Goal: Task Accomplishment & Management: Use online tool/utility

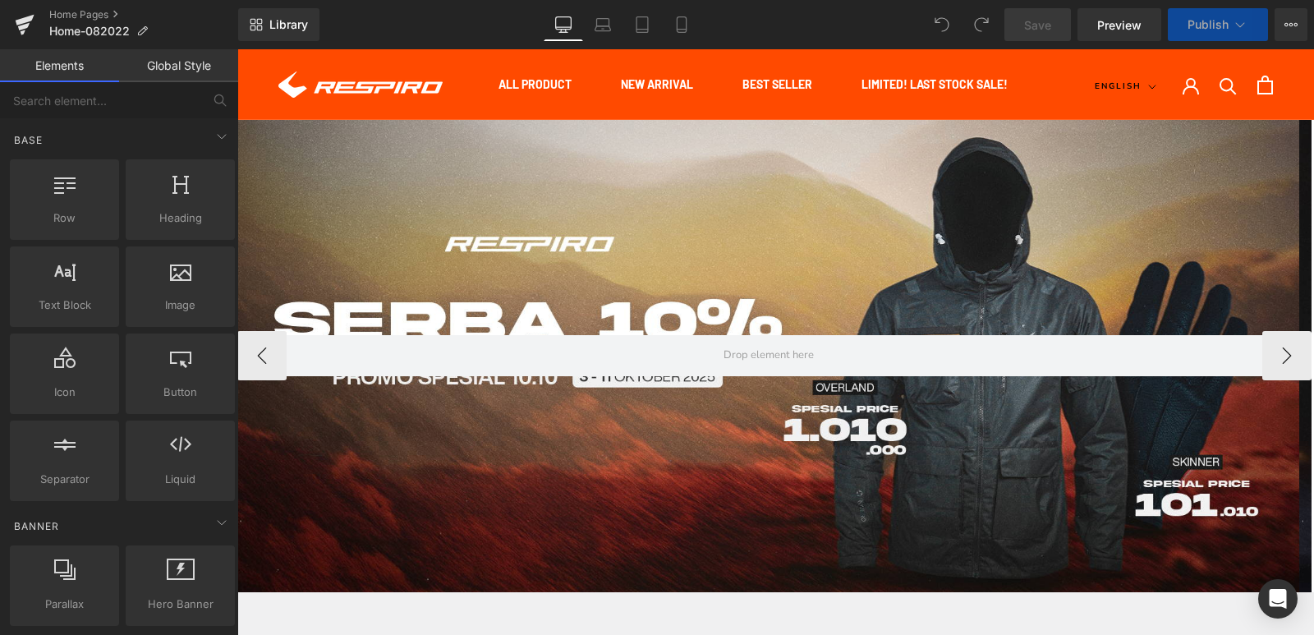
click at [747, 228] on div at bounding box center [768, 356] width 1062 height 472
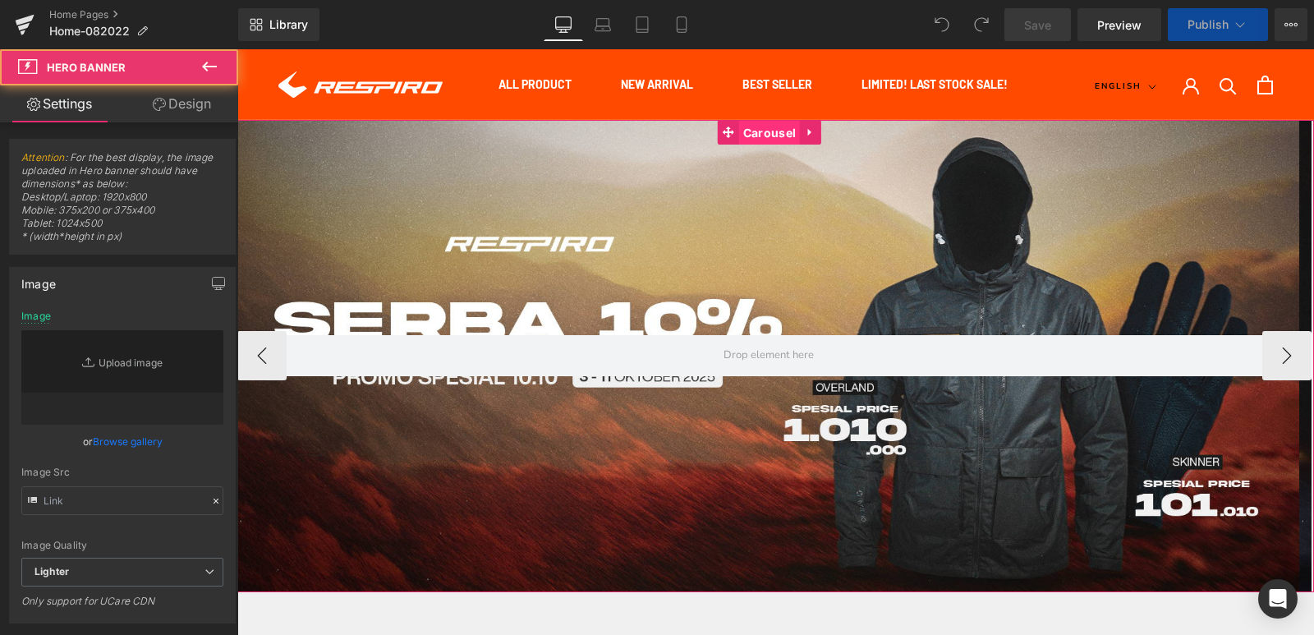
click at [744, 122] on span "Carousel" at bounding box center [769, 133] width 61 height 25
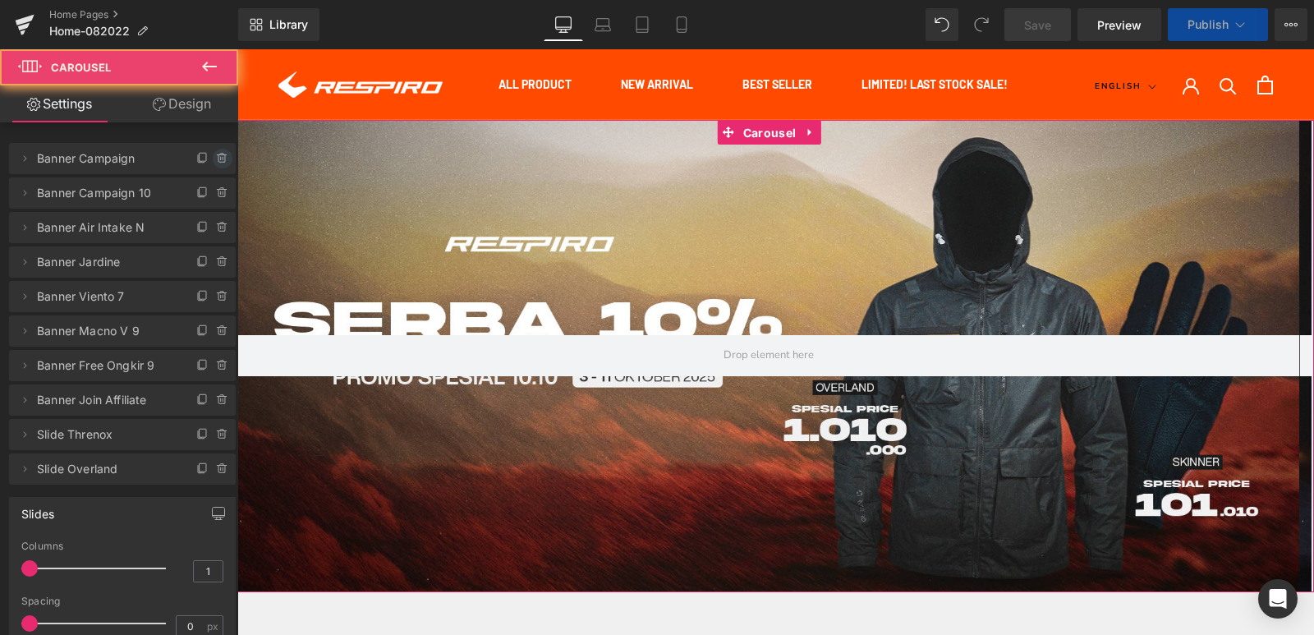
click at [216, 157] on icon at bounding box center [222, 158] width 13 height 13
drag, startPoint x: 213, startPoint y: 157, endPoint x: 1048, endPoint y: 318, distance: 850.8
click at [213, 157] on button "Delete" at bounding box center [205, 159] width 52 height 21
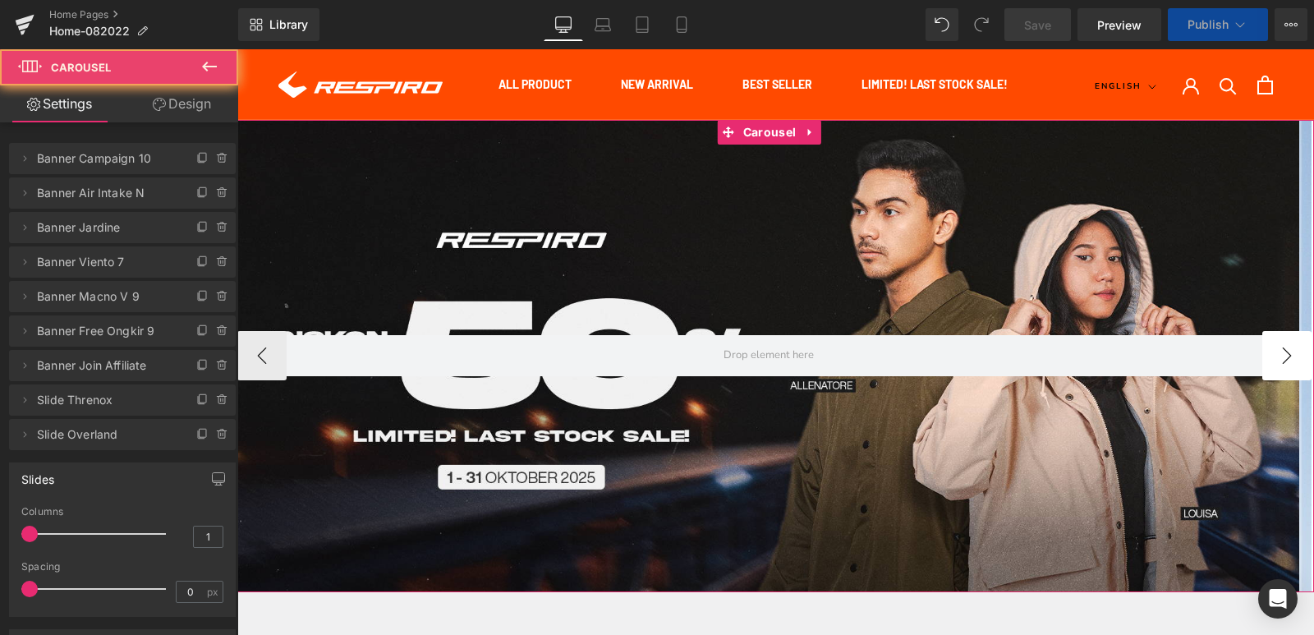
click at [1282, 361] on button "›" at bounding box center [1287, 355] width 49 height 49
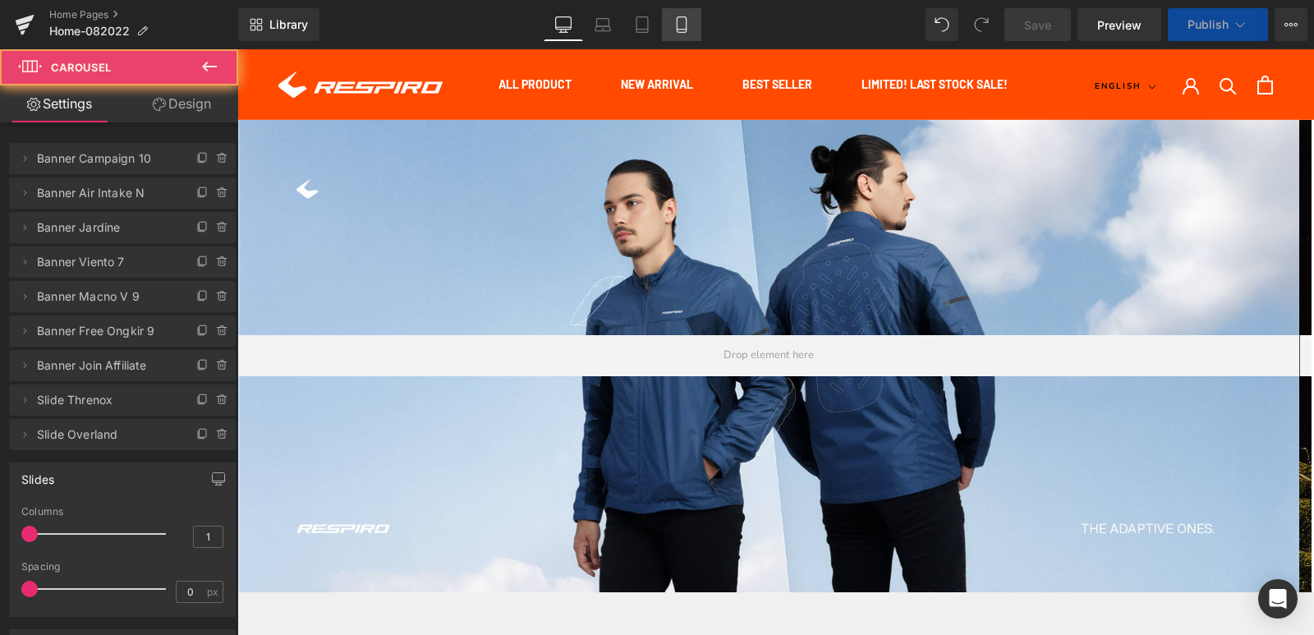
drag, startPoint x: 685, startPoint y: 25, endPoint x: 508, endPoint y: 53, distance: 178.7
click at [685, 25] on icon at bounding box center [682, 24] width 16 height 16
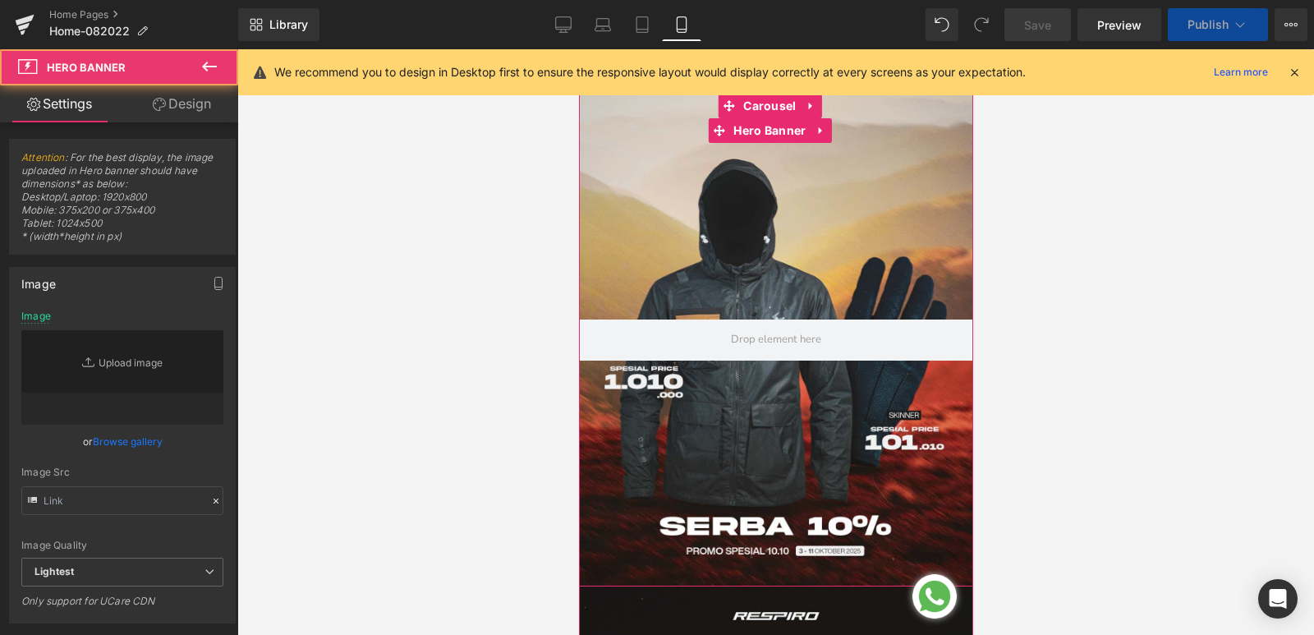
click at [702, 209] on div at bounding box center [775, 340] width 394 height 493
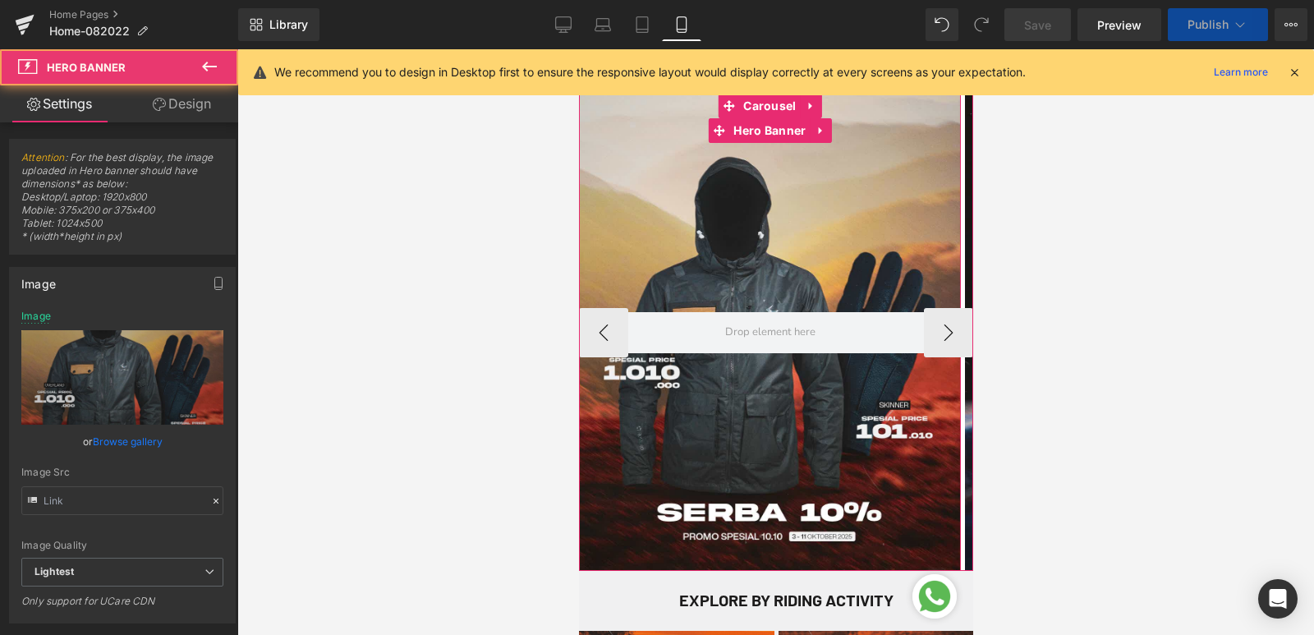
click at [745, 197] on div at bounding box center [769, 332] width 382 height 477
click at [757, 107] on span "Carousel" at bounding box center [769, 106] width 61 height 25
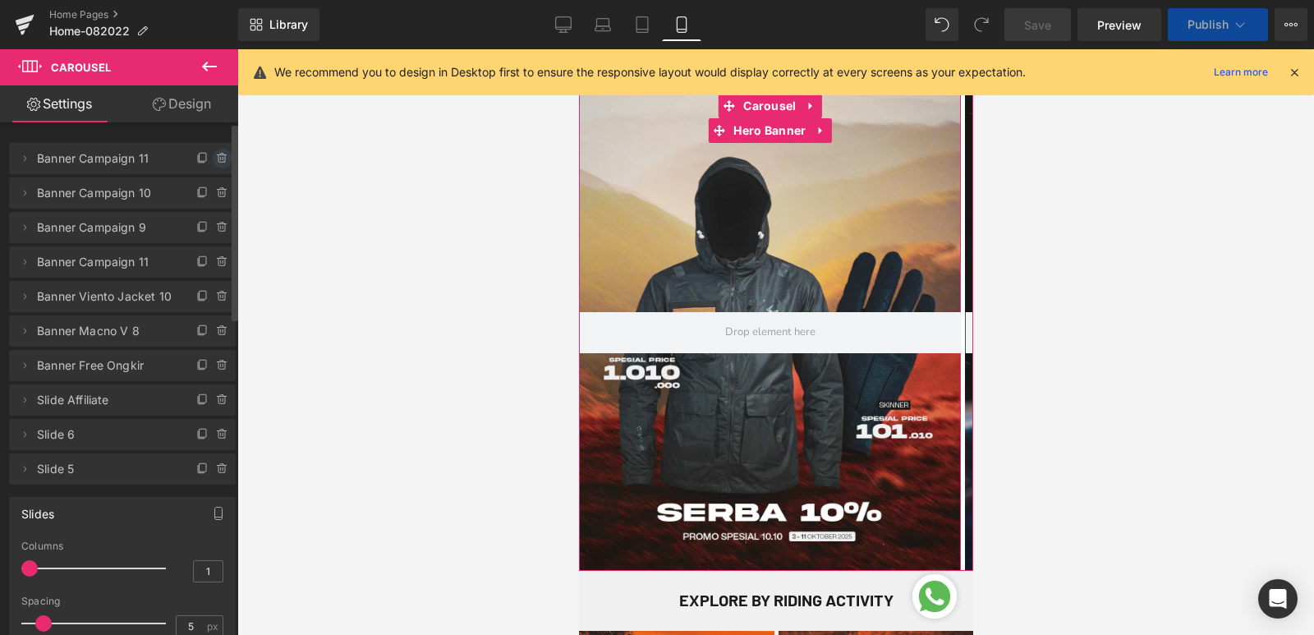
click at [218, 161] on icon at bounding box center [222, 158] width 13 height 13
click at [218, 161] on button "Delete" at bounding box center [205, 159] width 52 height 21
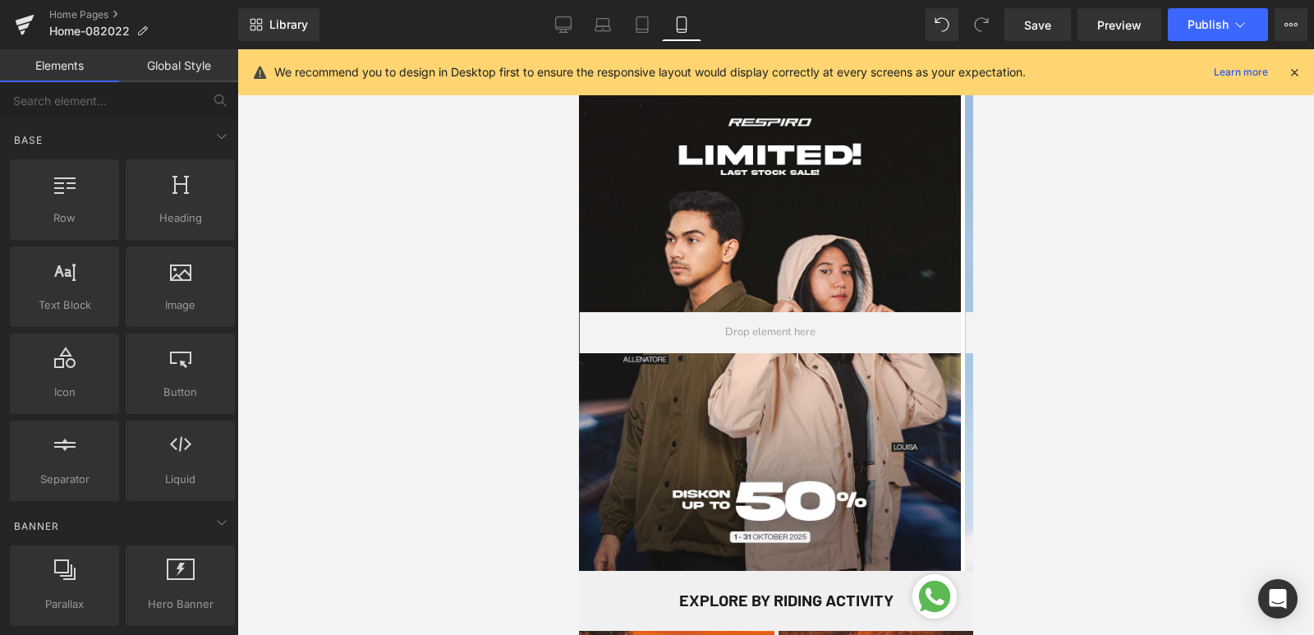
click at [1135, 232] on div at bounding box center [775, 342] width 1077 height 586
click at [1215, 13] on button "Publish" at bounding box center [1218, 24] width 100 height 33
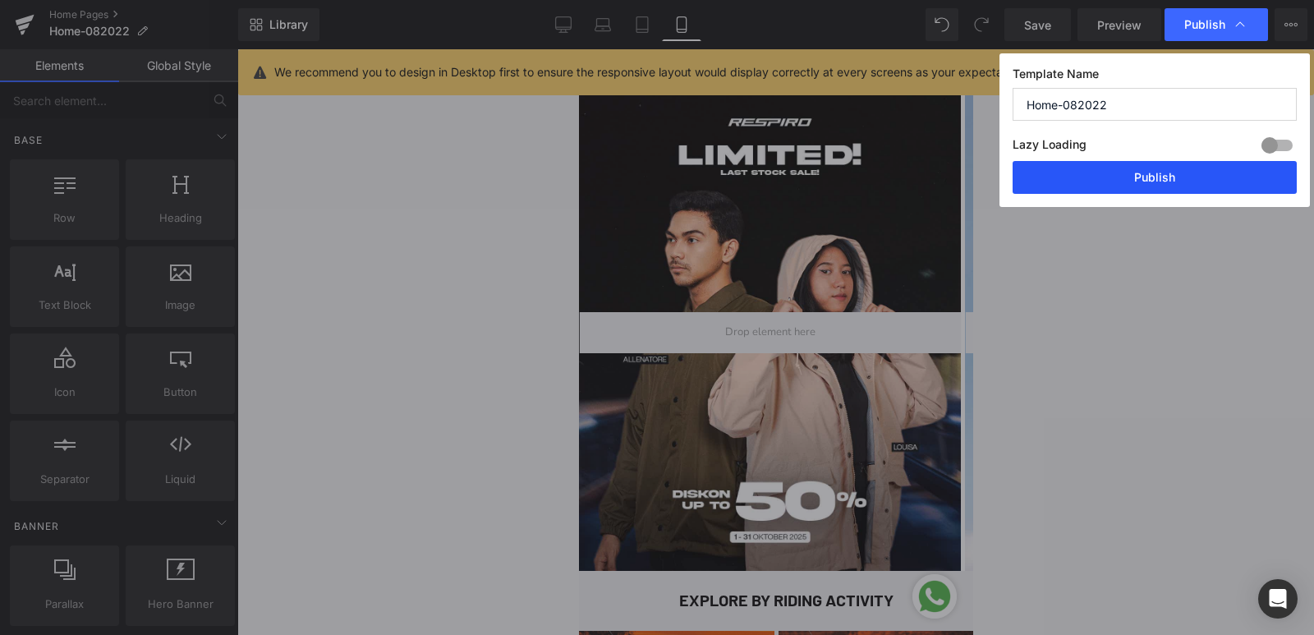
click at [1162, 183] on button "Publish" at bounding box center [1155, 177] width 284 height 33
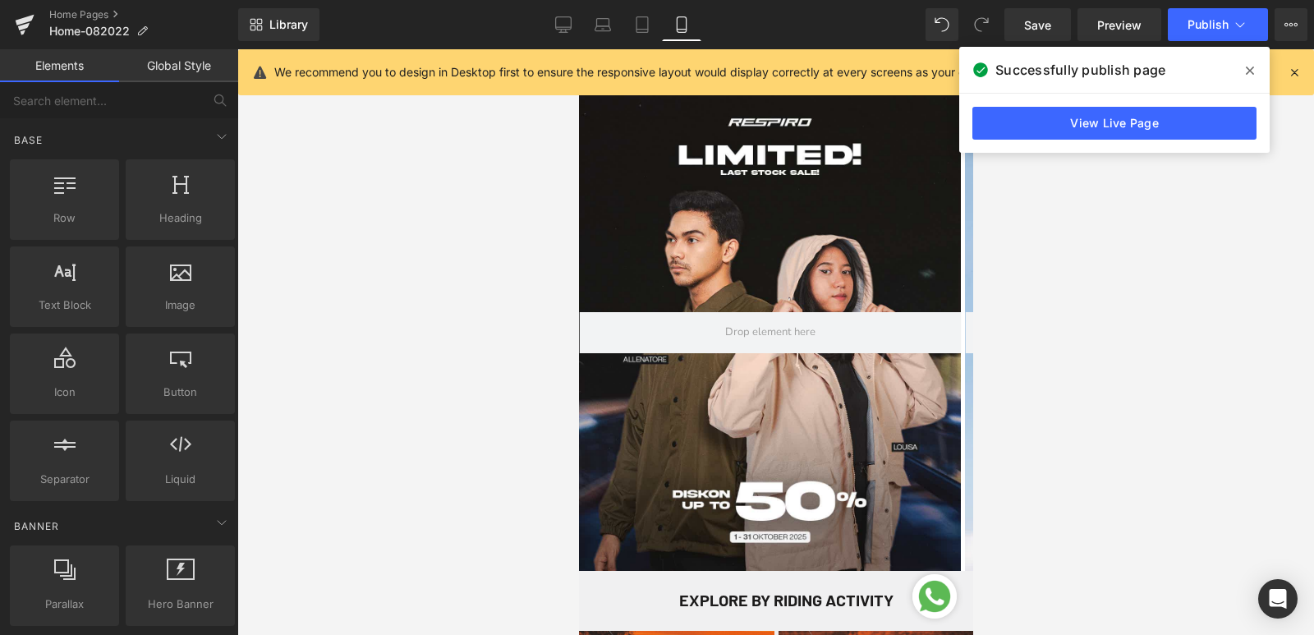
click at [1096, 338] on div at bounding box center [775, 342] width 1077 height 586
click at [1258, 73] on span at bounding box center [1250, 71] width 26 height 26
